Goal: Task Accomplishment & Management: Use online tool/utility

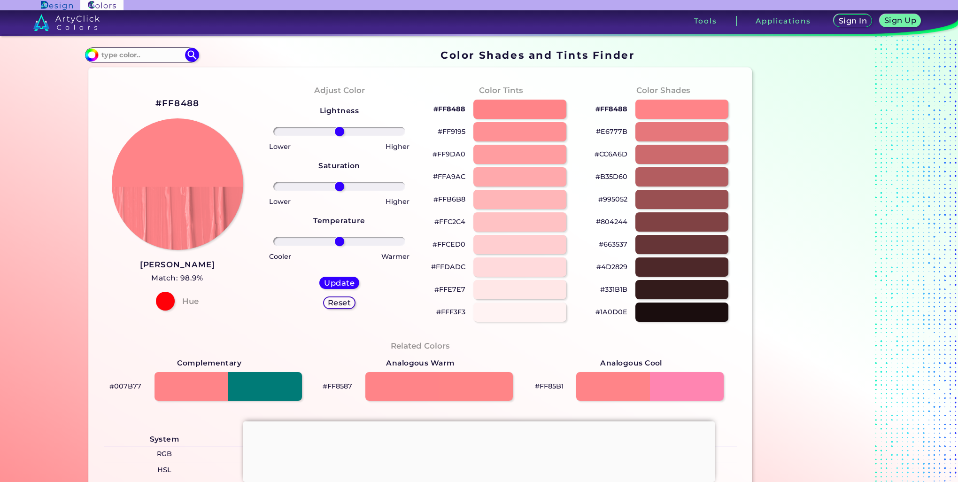
click at [451, 110] on p "#FF8488" at bounding box center [450, 108] width 32 height 11
click at [451, 110] on p "#FF8488 copied" at bounding box center [450, 108] width 32 height 11
copy p "FF8488 copied"
click at [451, 110] on p "#FF8488 copied copied" at bounding box center [450, 108] width 32 height 11
drag, startPoint x: 438, startPoint y: 108, endPoint x: 462, endPoint y: 112, distance: 24.9
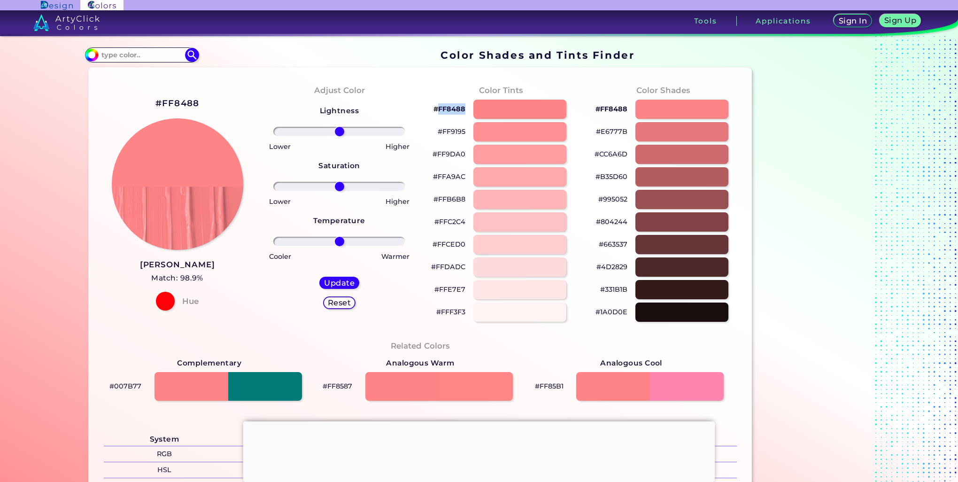
click at [462, 112] on p "#FF8488" at bounding box center [450, 108] width 32 height 11
copy p "FF8488"
click at [451, 153] on p "#FF9DA0" at bounding box center [449, 153] width 33 height 11
copy p "FF8488"
drag, startPoint x: 435, startPoint y: 155, endPoint x: 461, endPoint y: 160, distance: 25.8
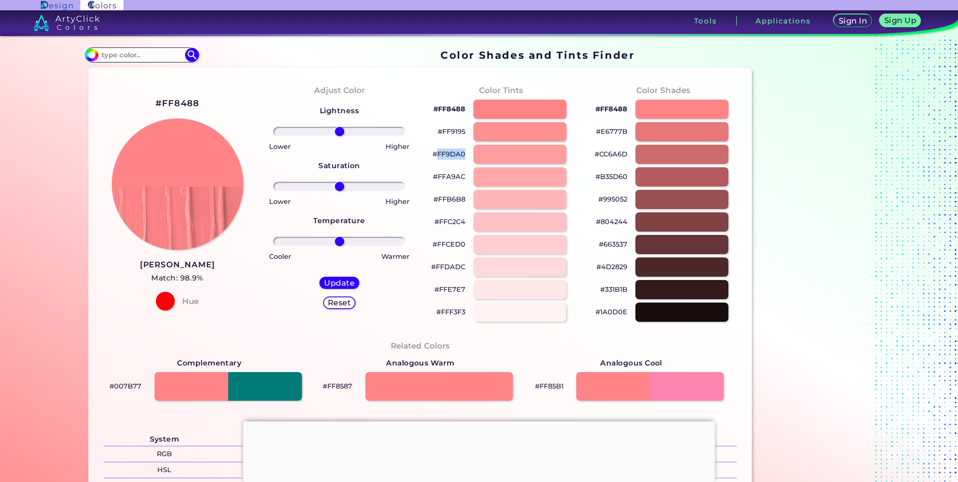
click at [461, 160] on p "#FF9DA0" at bounding box center [449, 153] width 33 height 11
copy p "FF9DA0"
